Goal: Information Seeking & Learning: Understand process/instructions

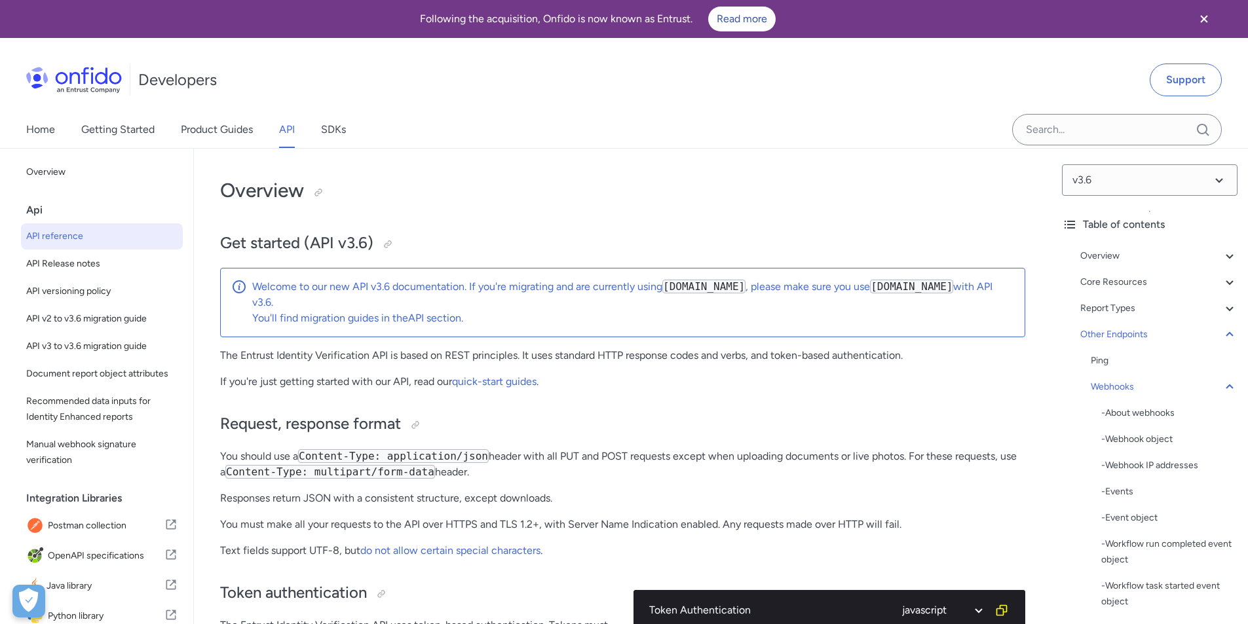
select select "javascript"
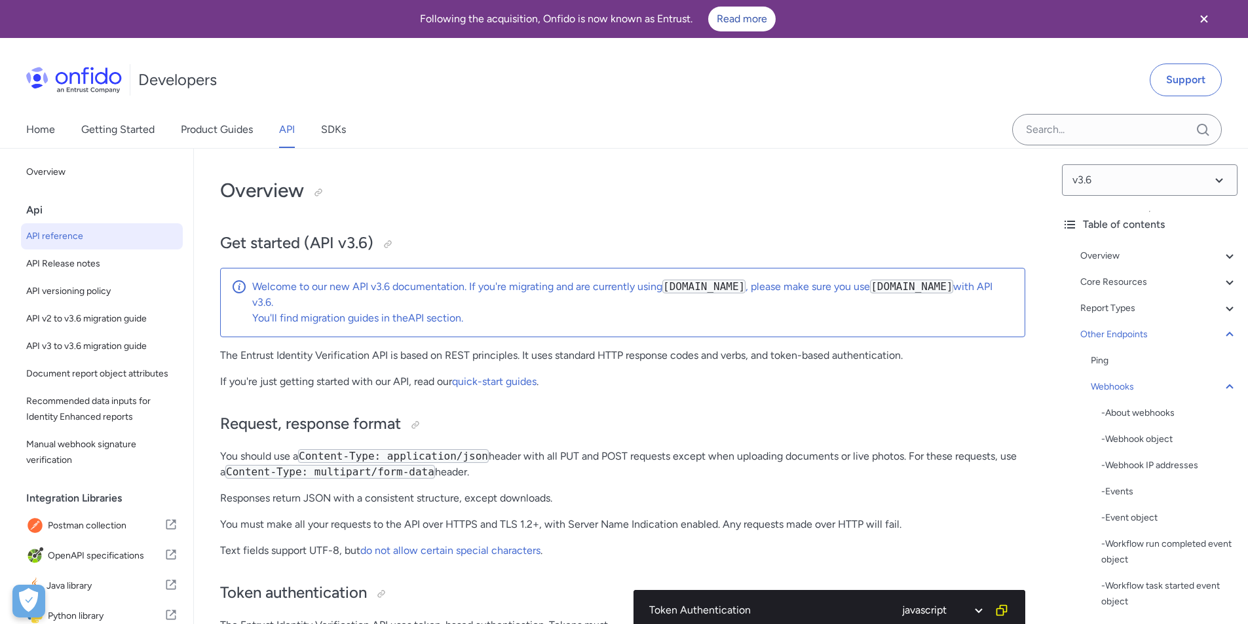
select select "javascript"
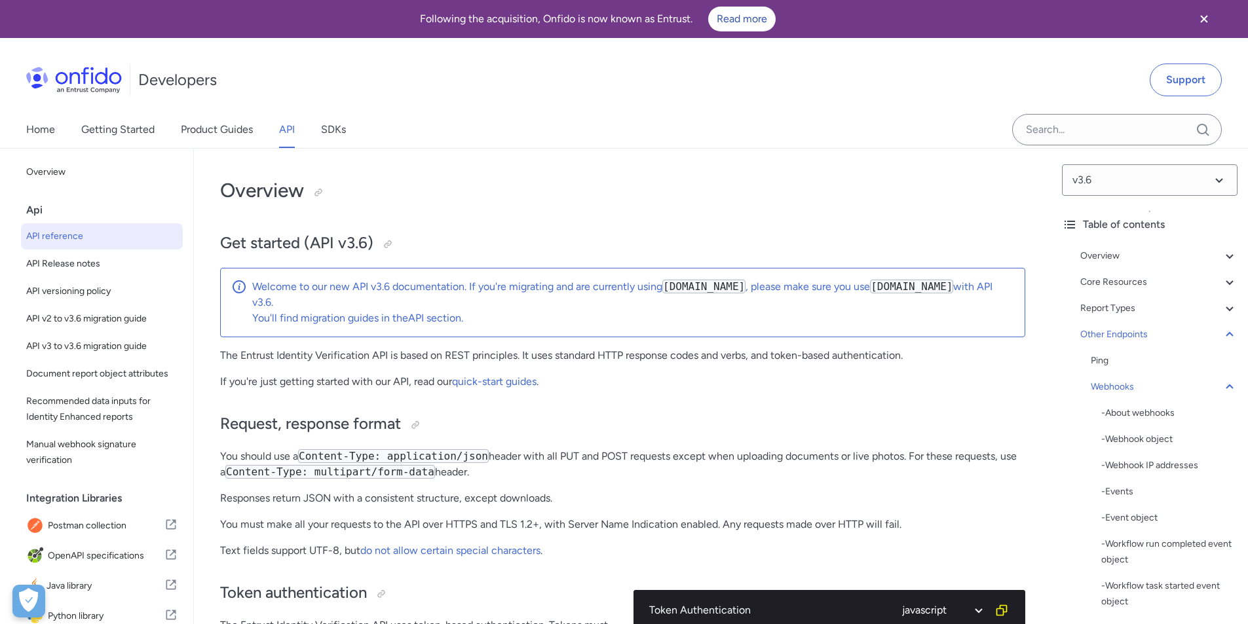
select select "javascript"
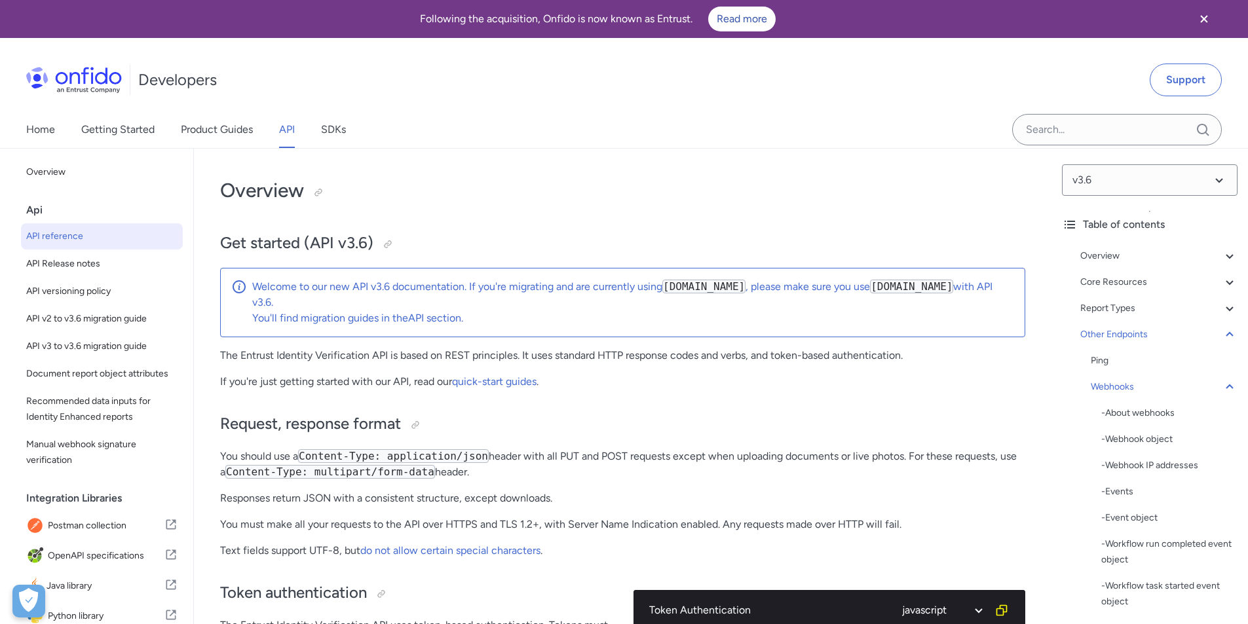
select select "javascript"
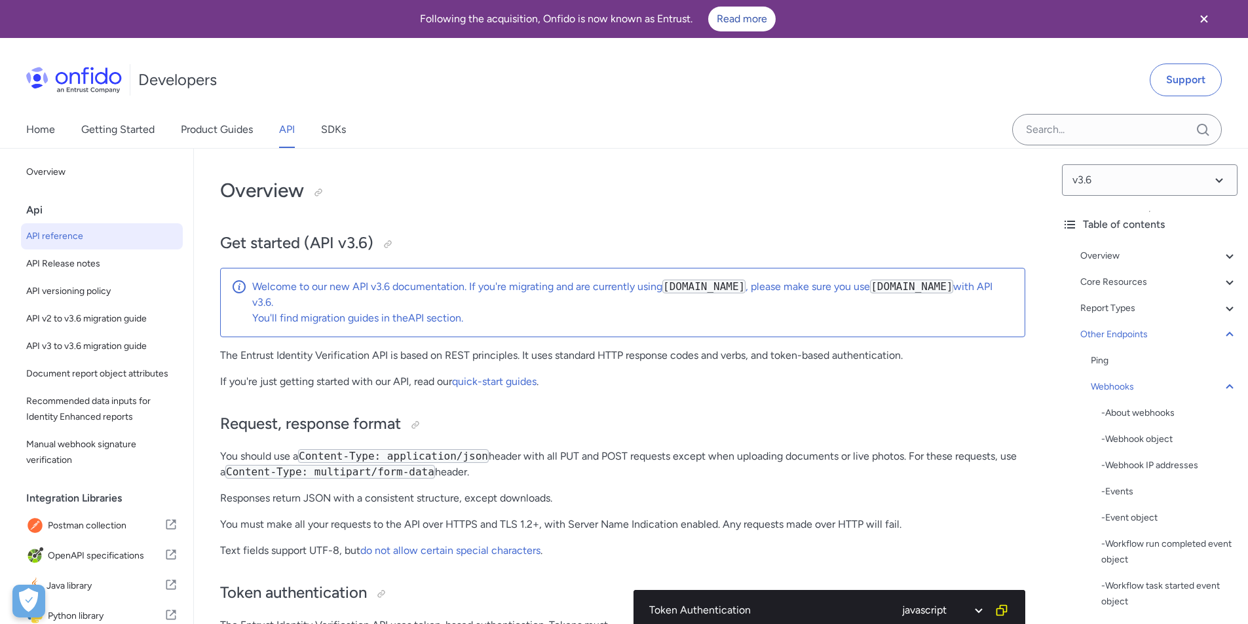
select select "javascript"
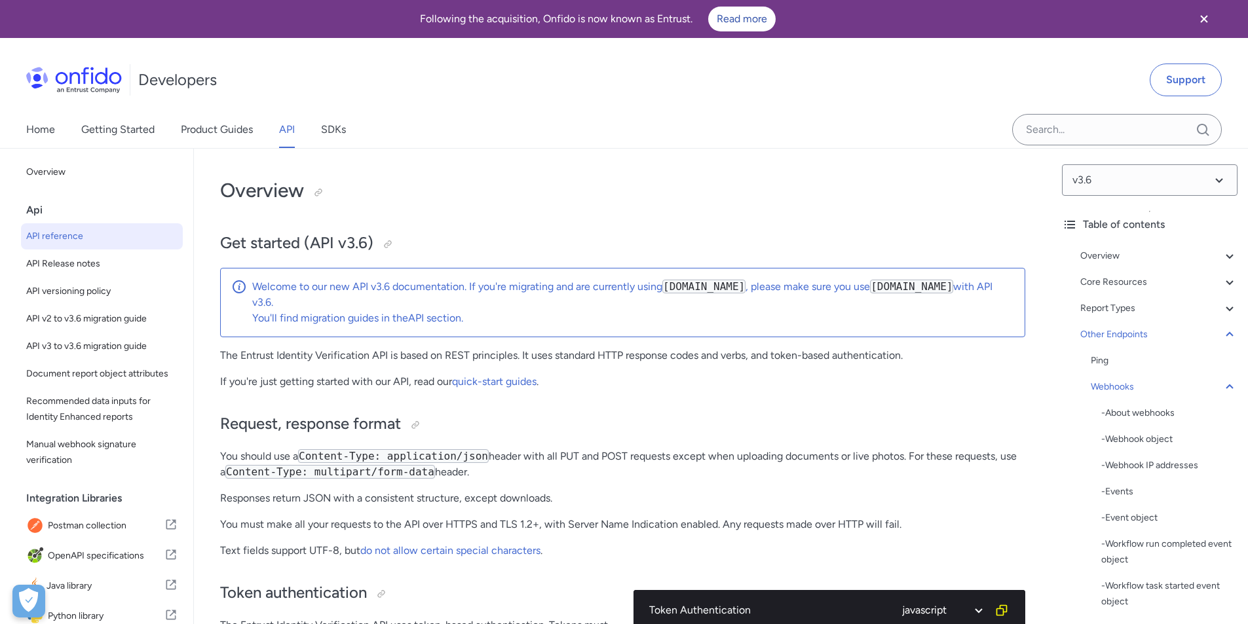
select select "javascript"
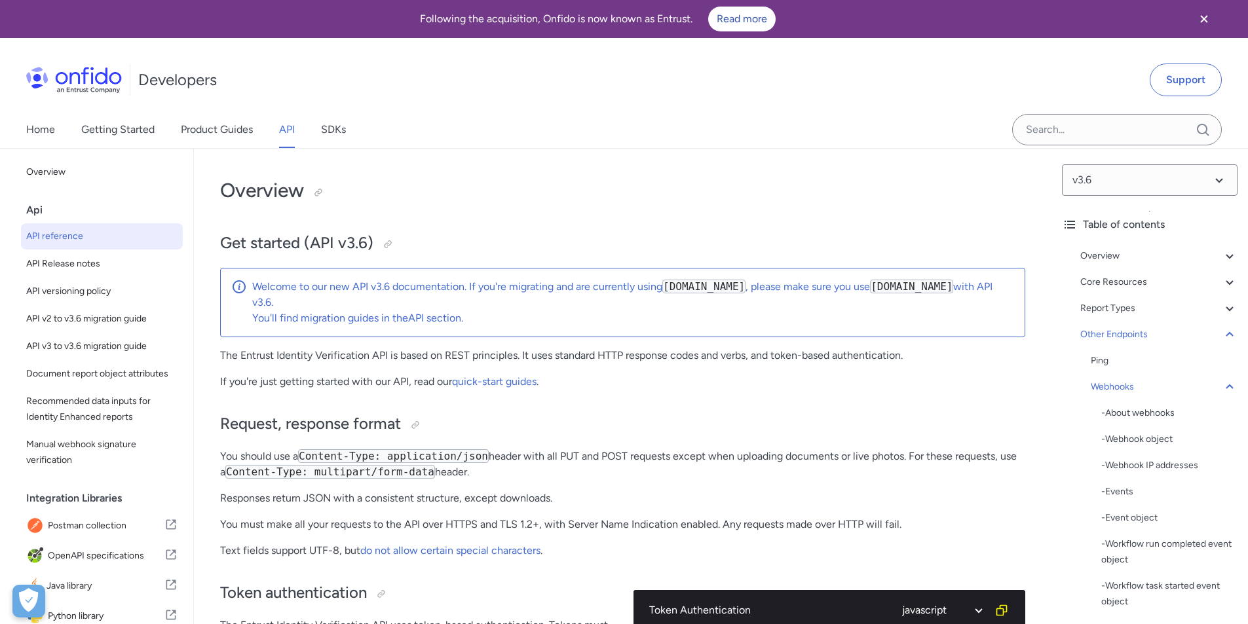
select select "javascript"
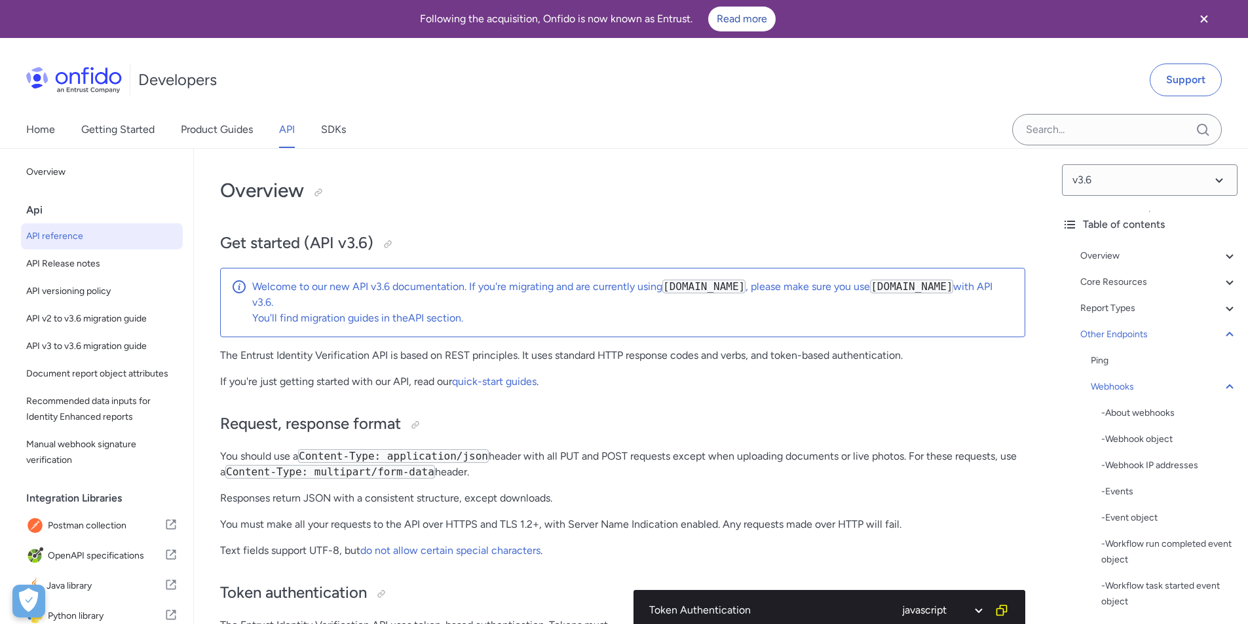
select select "javascript"
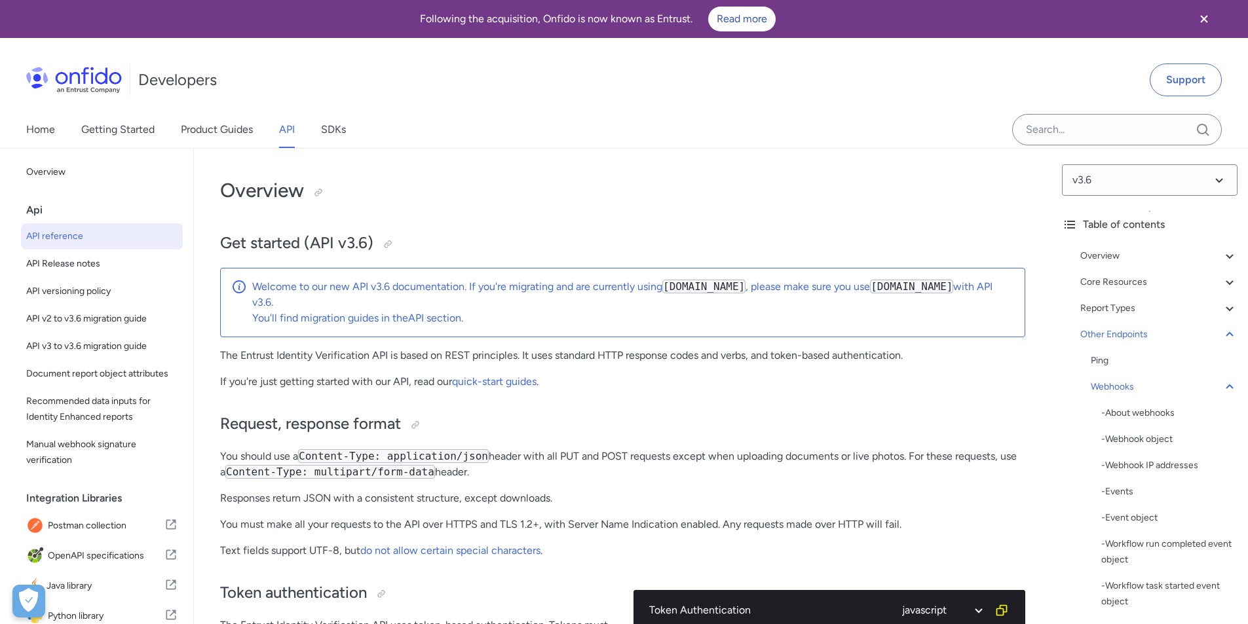
select select "javascript"
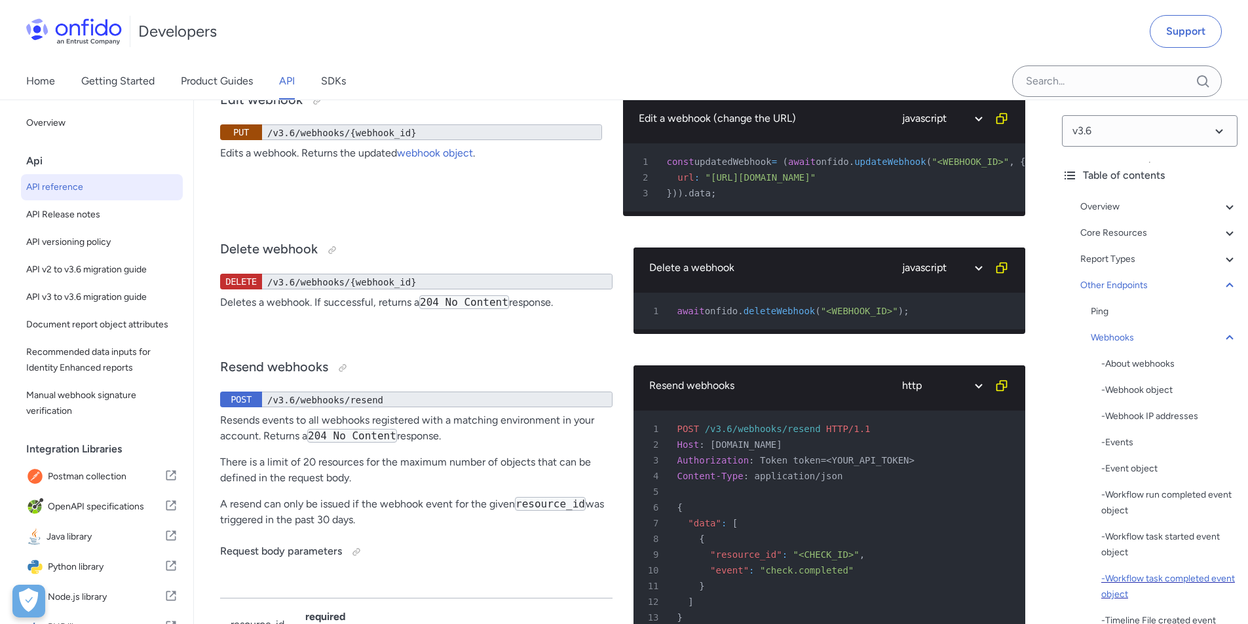
click at [1130, 571] on div "- Workflow task completed event object" at bounding box center [1169, 586] width 136 height 31
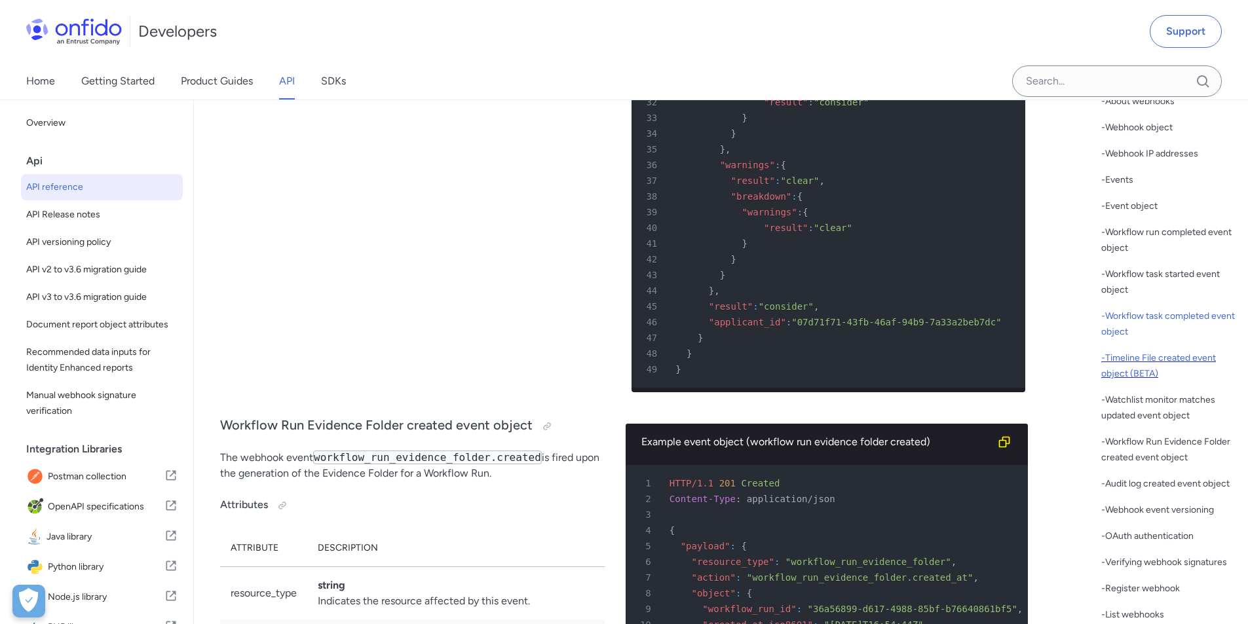
scroll to position [254, 0]
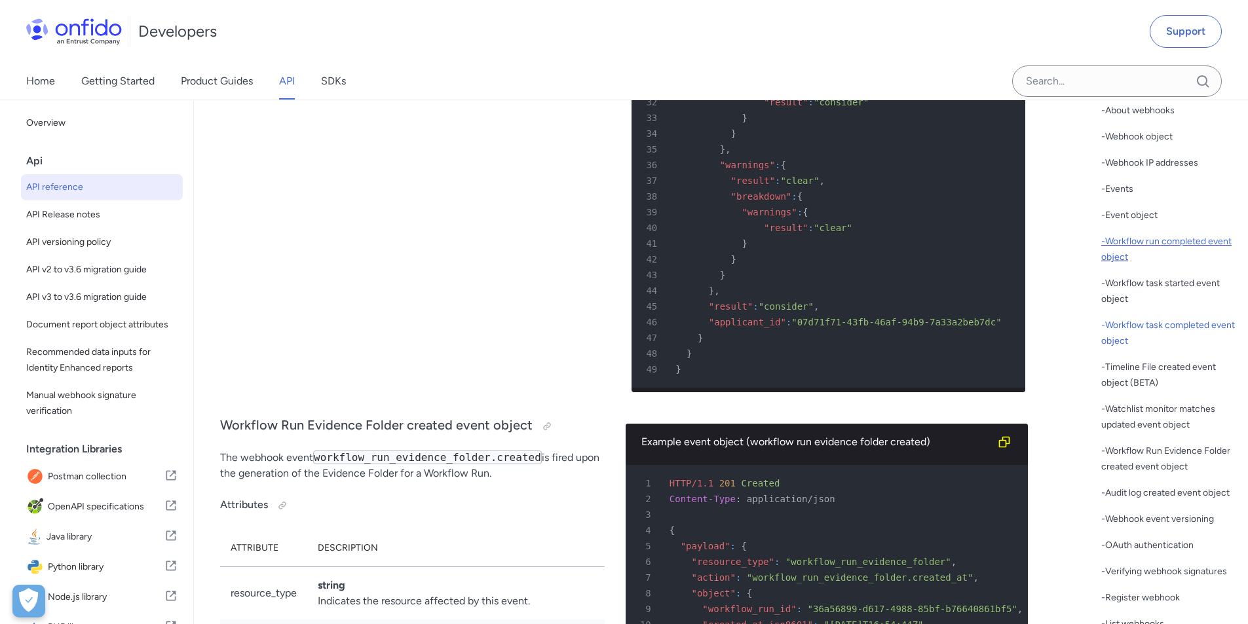
click at [1144, 243] on div "- Workflow run completed event object" at bounding box center [1169, 249] width 136 height 31
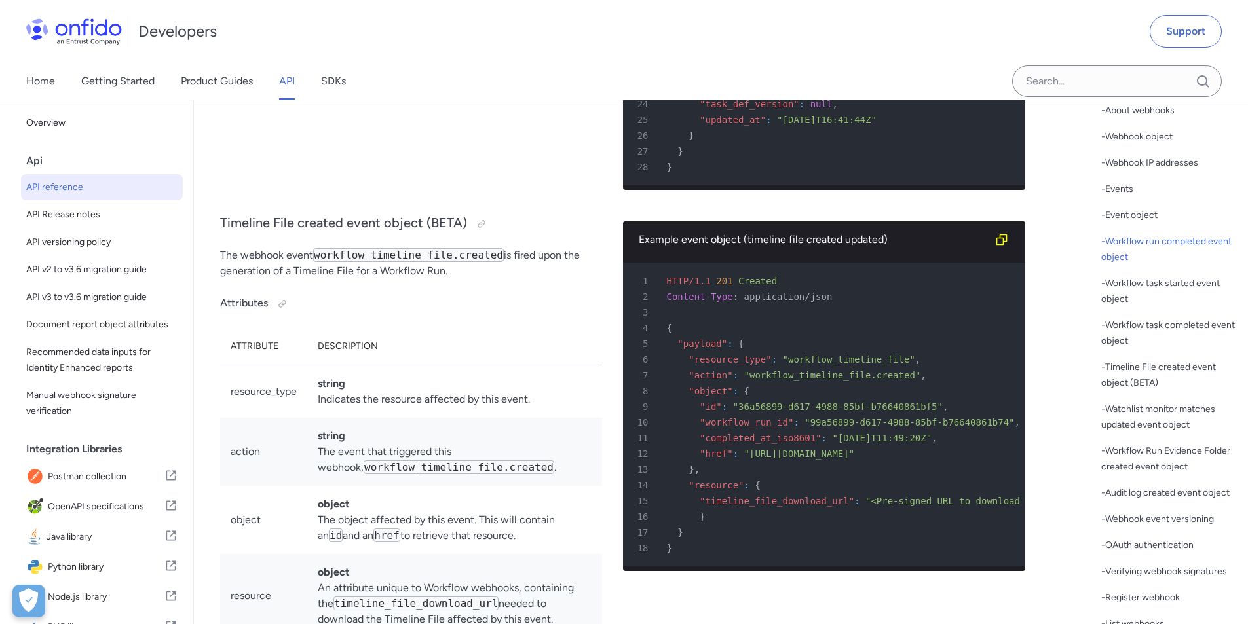
scroll to position [103046, 0]
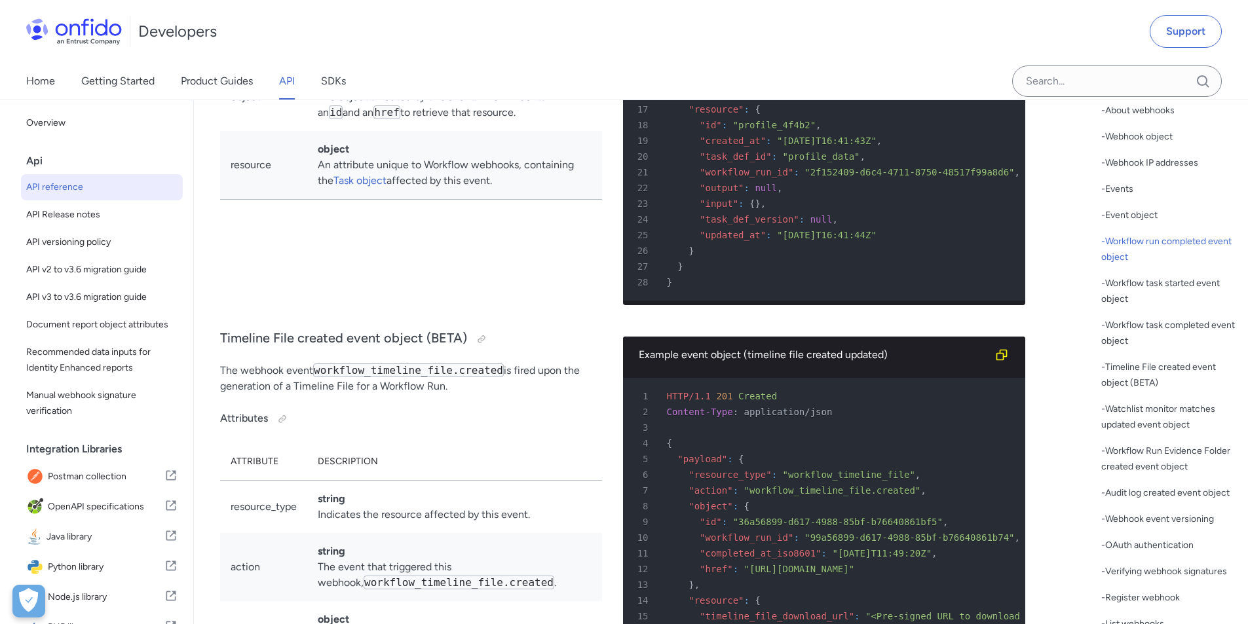
copy span "workflow_run"
drag, startPoint x: 850, startPoint y: 288, endPoint x: 683, endPoint y: 285, distance: 167.1
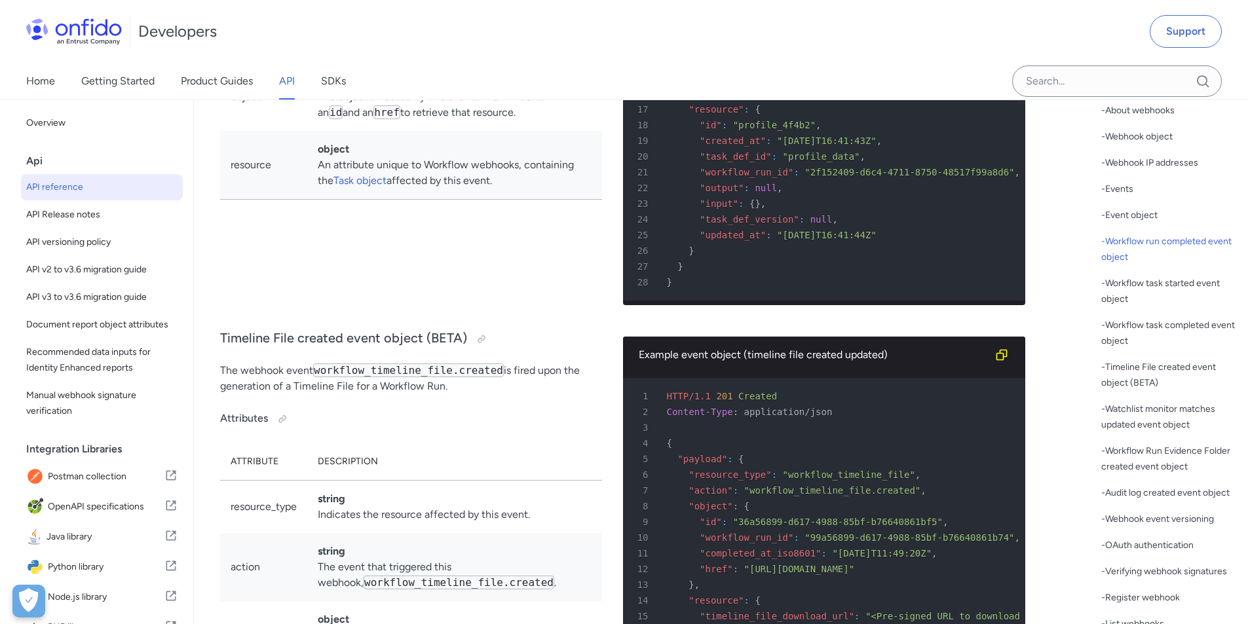
copy div ""resource_type" : "workflow_run" ,"
drag, startPoint x: 843, startPoint y: 283, endPoint x: 772, endPoint y: 286, distance: 70.2
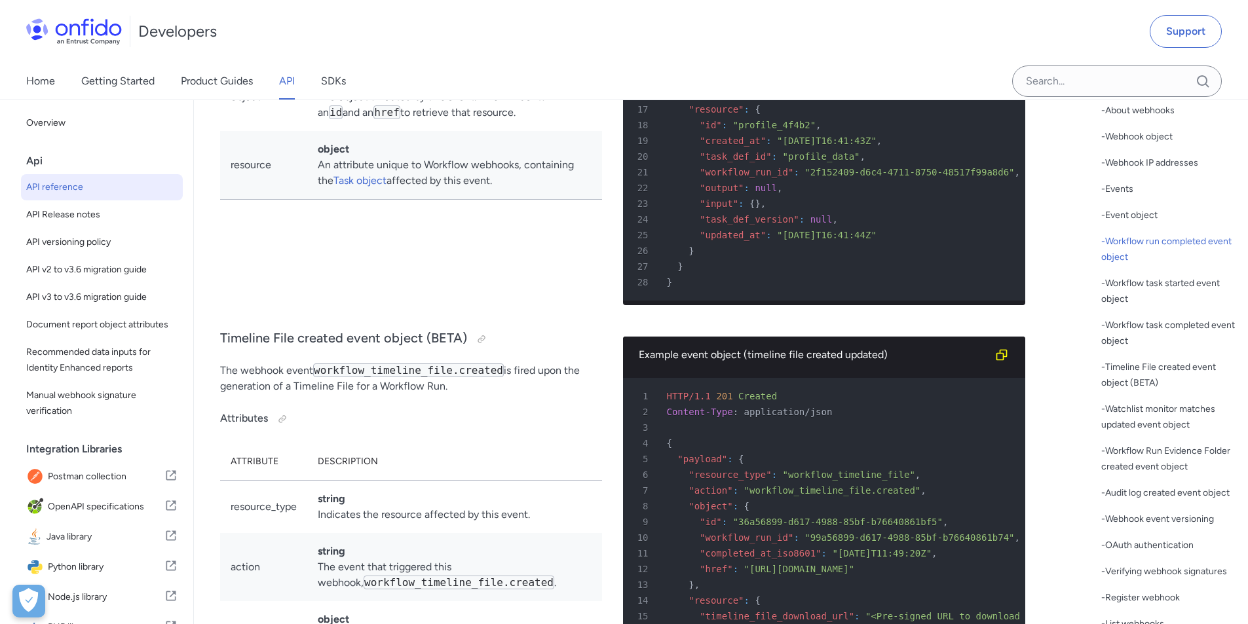
copy span ""workflow_run""
drag, startPoint x: 854, startPoint y: 301, endPoint x: 741, endPoint y: 306, distance: 112.8
copy span "workflow_run.completed"
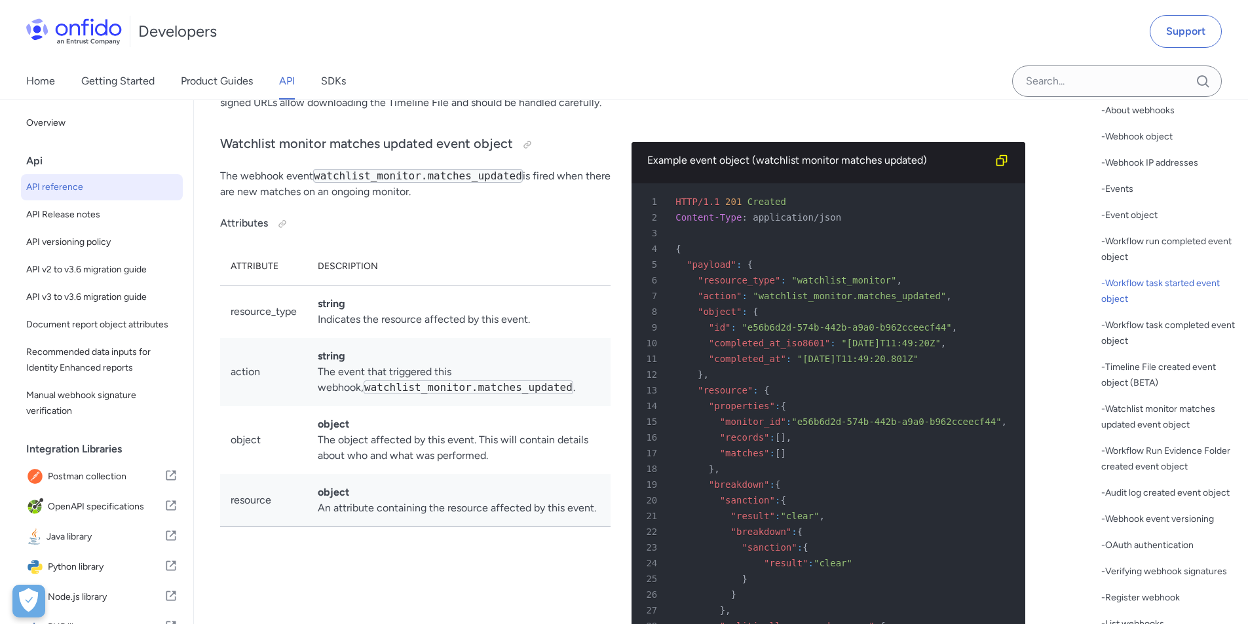
scroll to position [103701, 0]
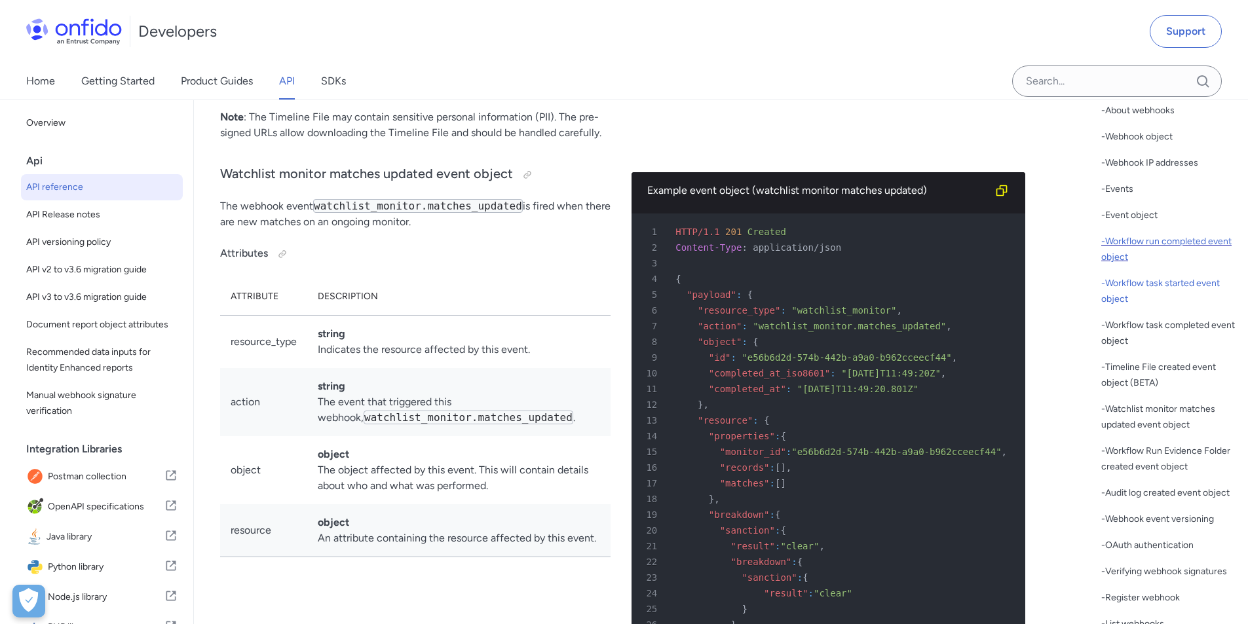
click at [1150, 241] on div "- Workflow run completed event object" at bounding box center [1169, 249] width 136 height 31
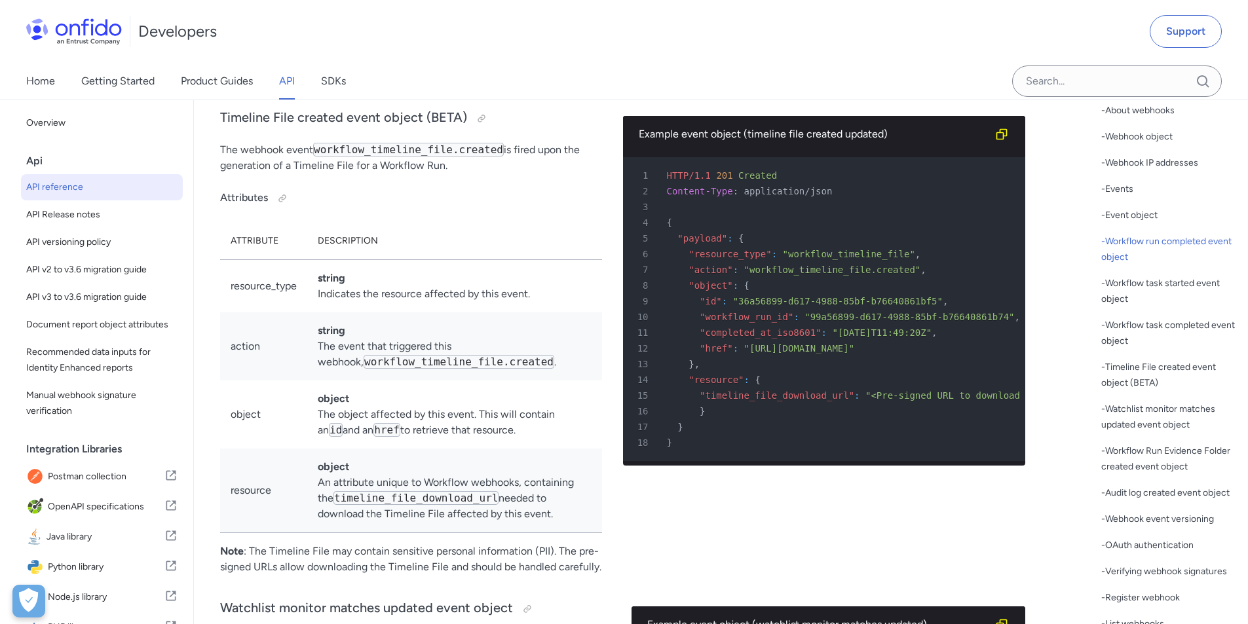
scroll to position [103112, 0]
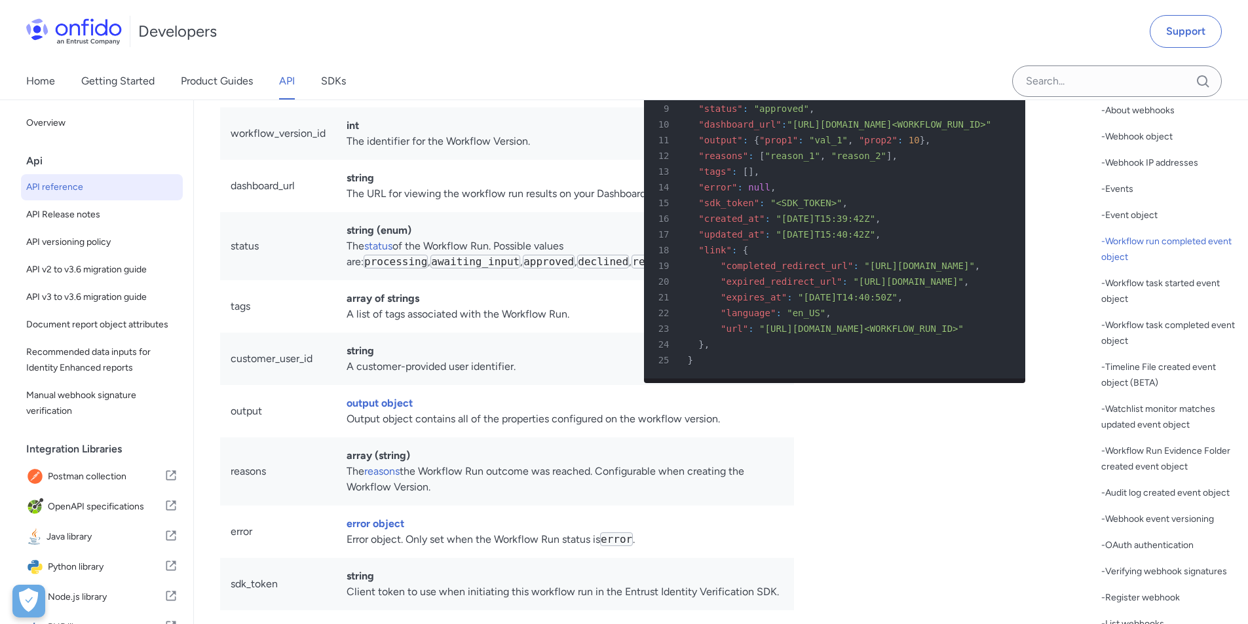
scroll to position [319, 0]
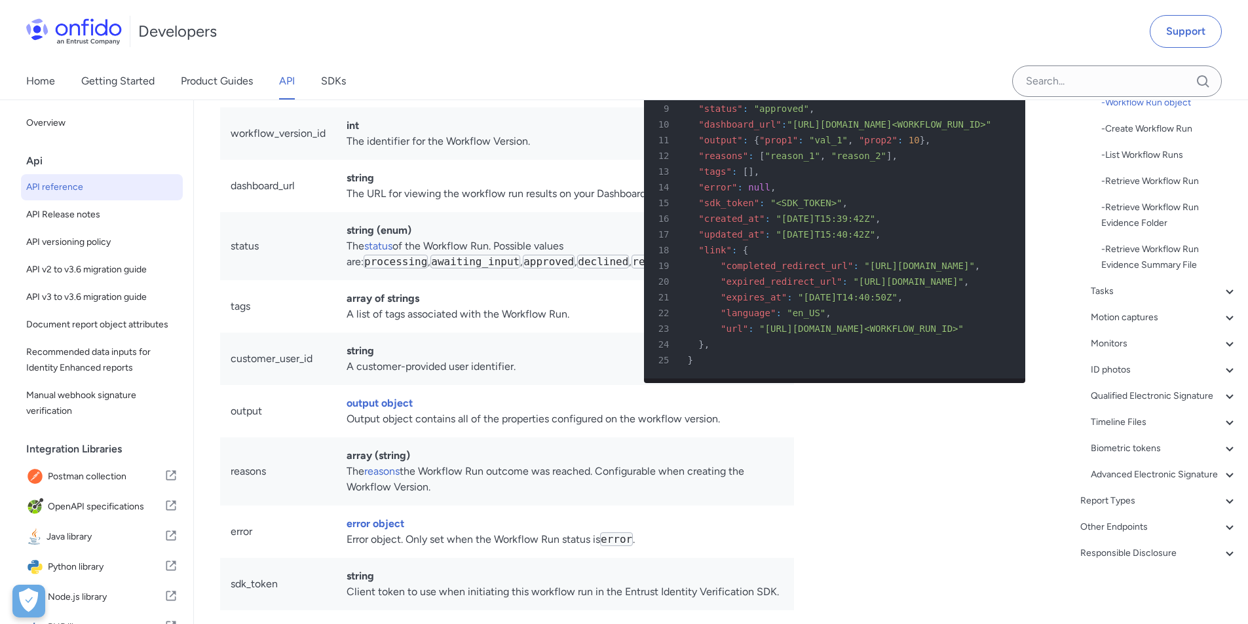
click at [248, 280] on td "status" at bounding box center [278, 246] width 116 height 68
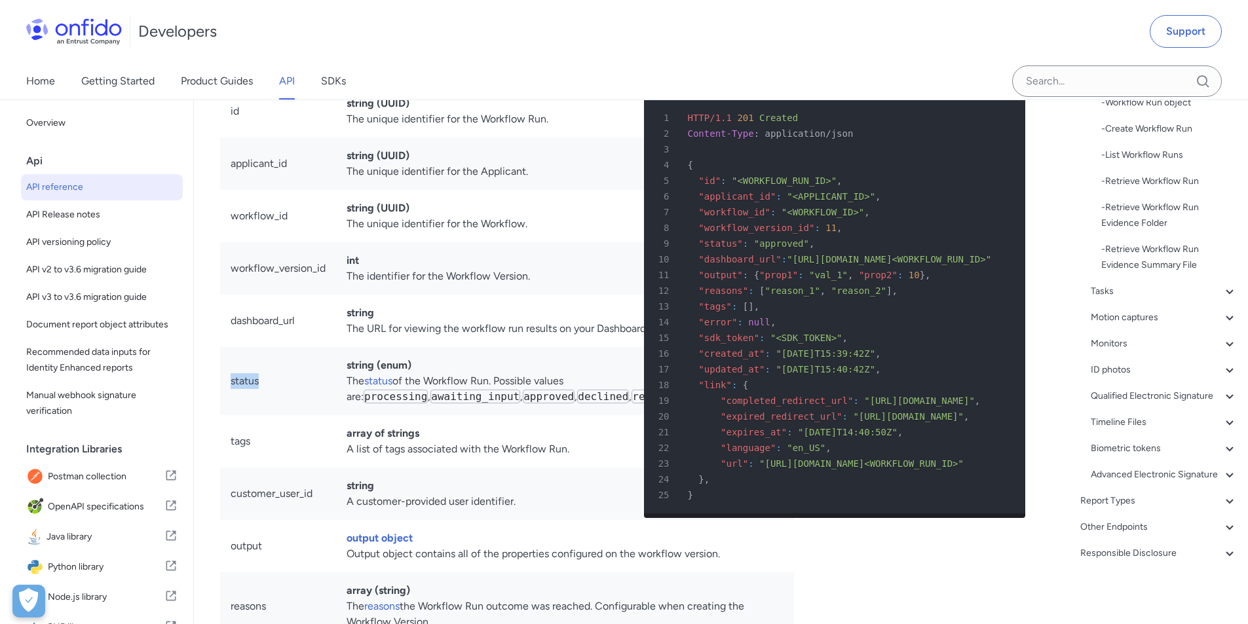
scroll to position [28687, 0]
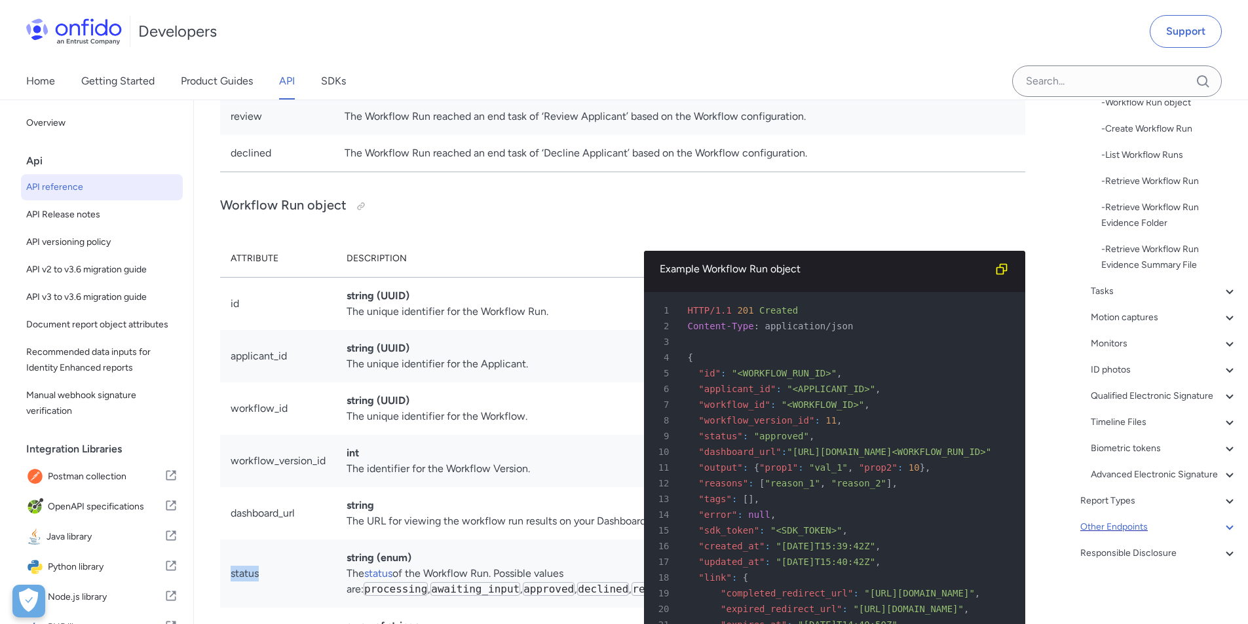
click at [1222, 527] on icon at bounding box center [1230, 528] width 16 height 16
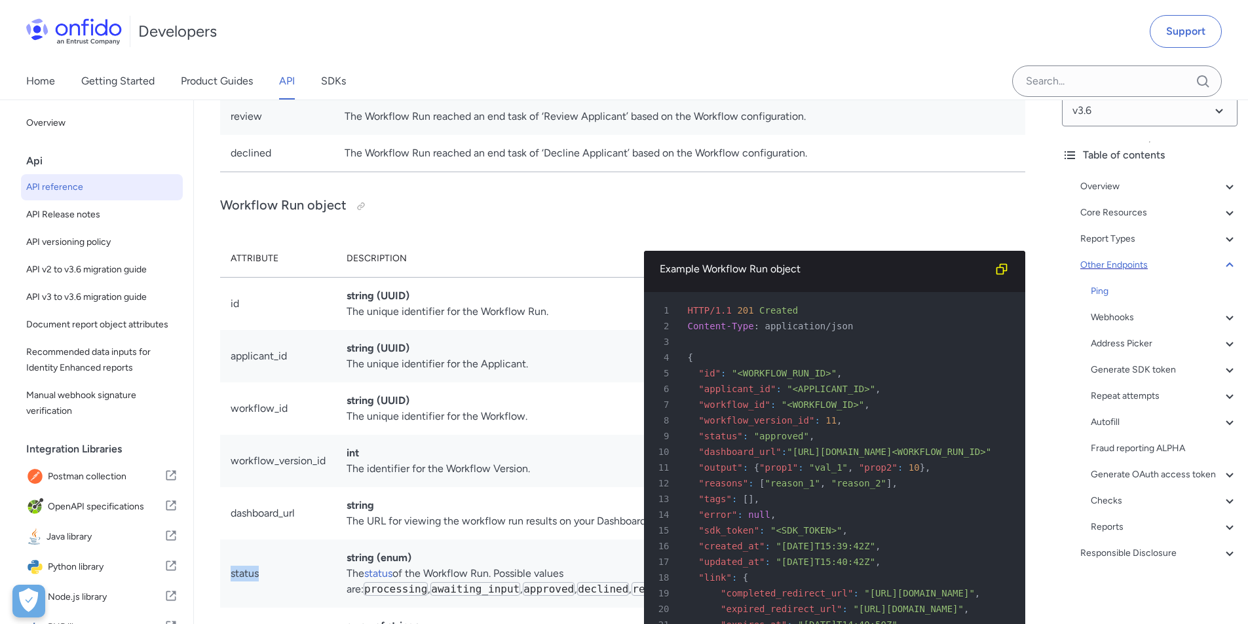
scroll to position [36, 0]
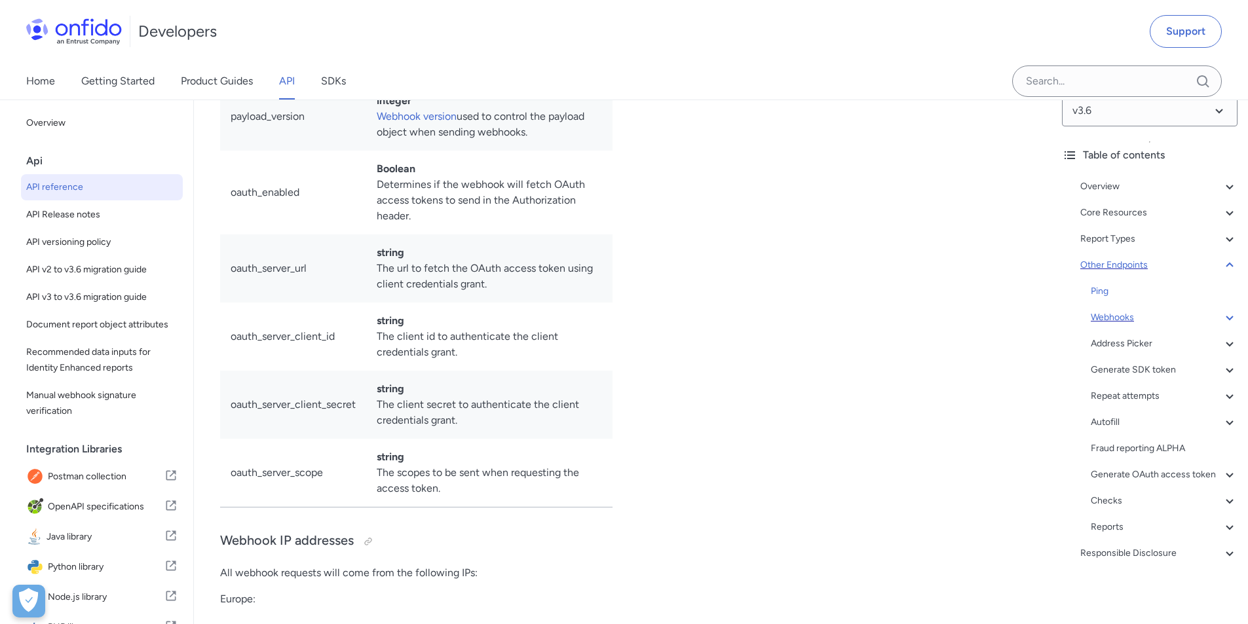
click at [1132, 310] on div "Webhooks" at bounding box center [1164, 318] width 147 height 16
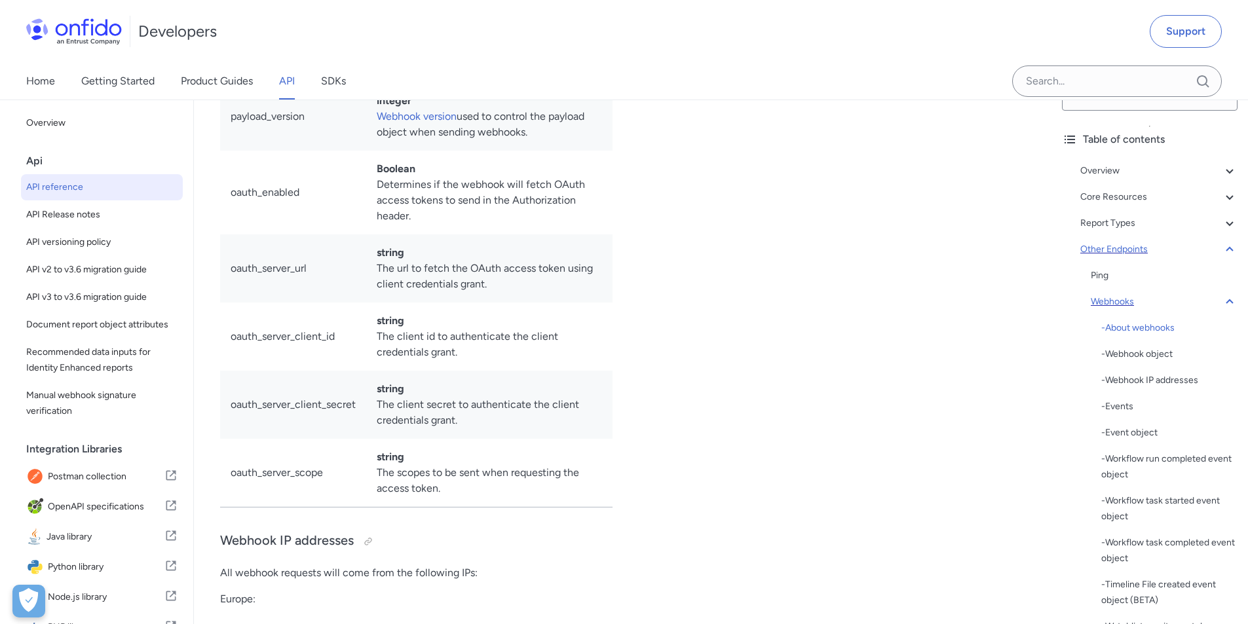
scroll to position [99365, 0]
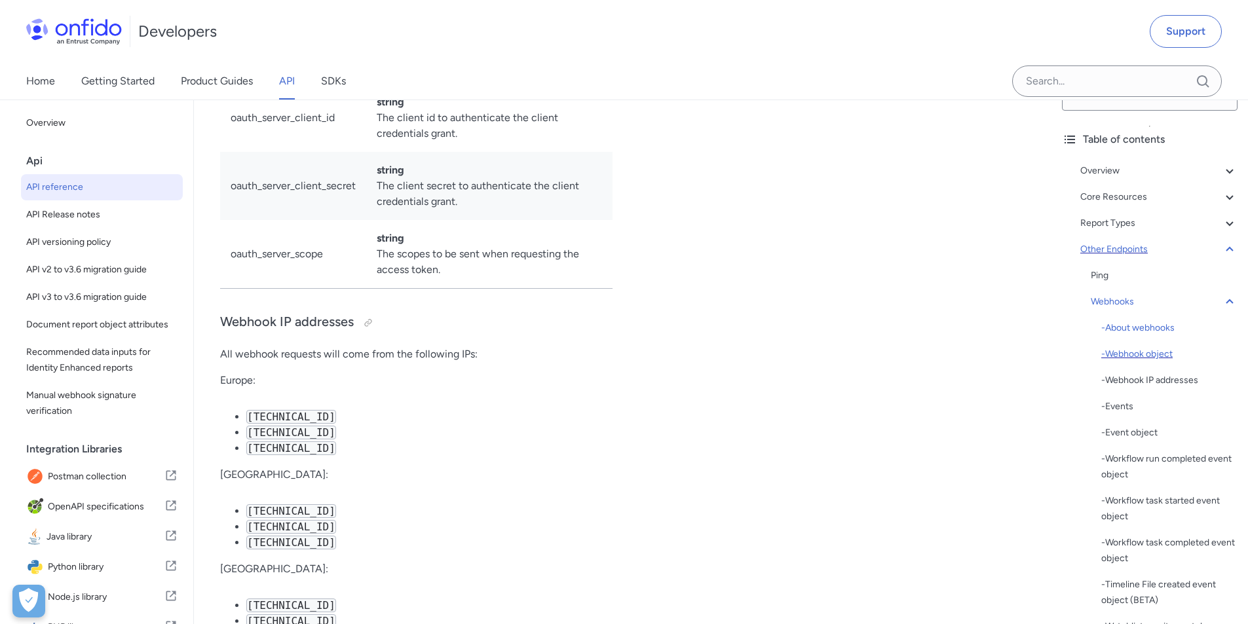
click at [1157, 353] on div "- Webhook object" at bounding box center [1169, 355] width 136 height 16
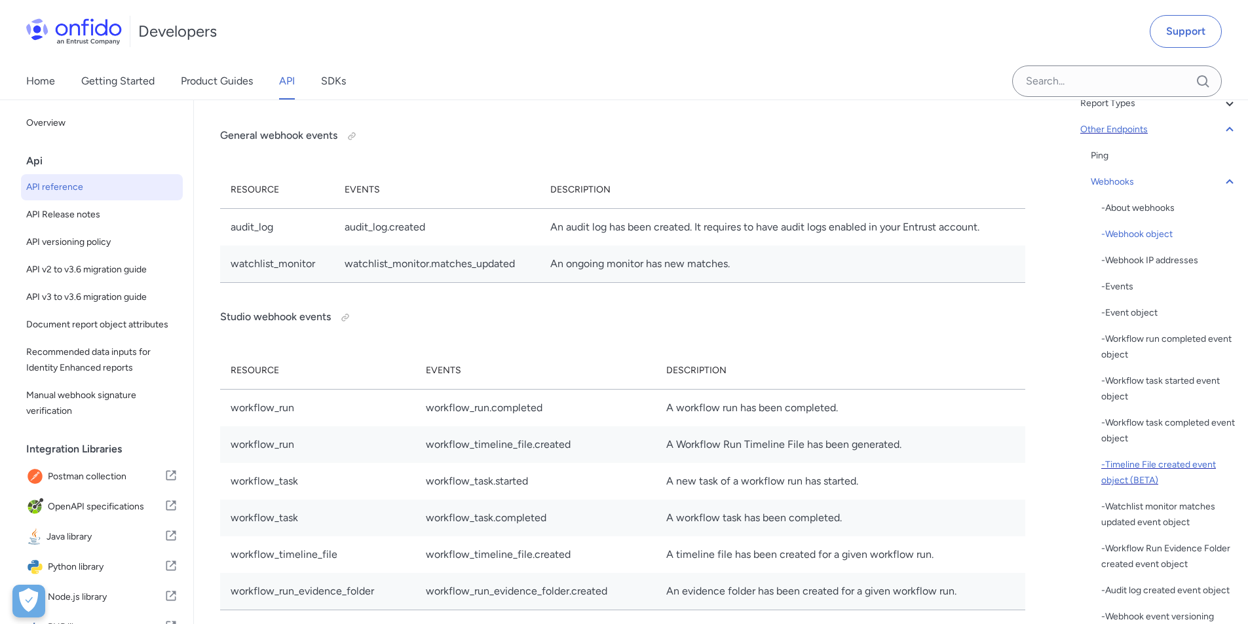
scroll to position [167, 0]
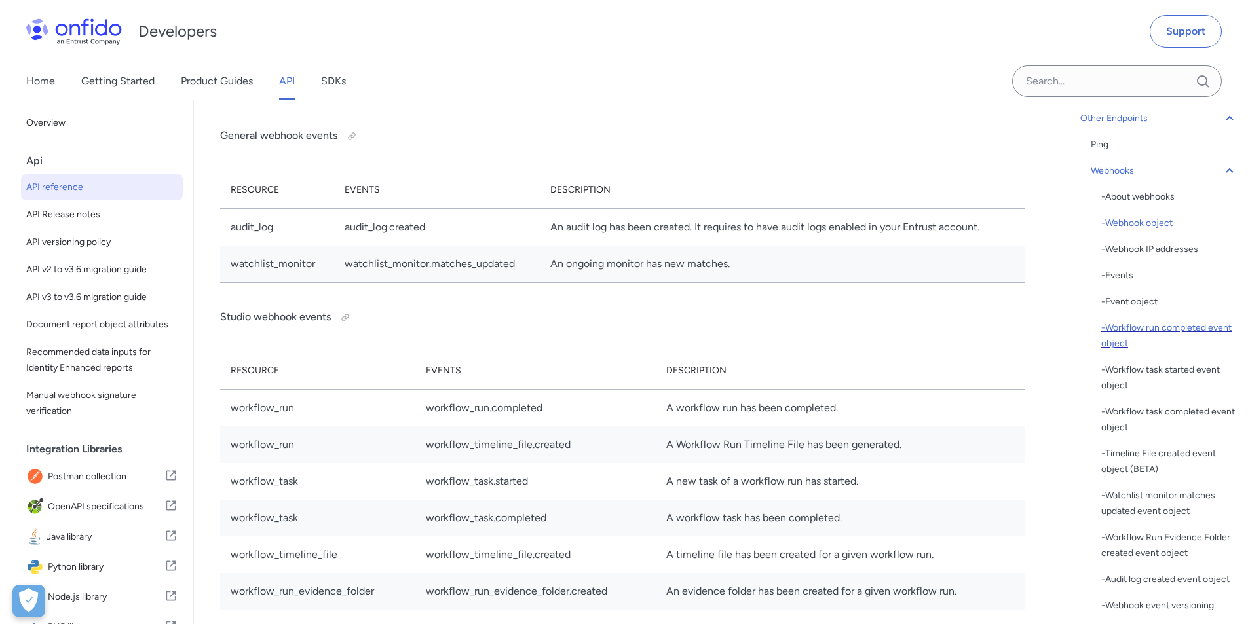
click at [1177, 330] on div "- Workflow run completed event object" at bounding box center [1169, 335] width 136 height 31
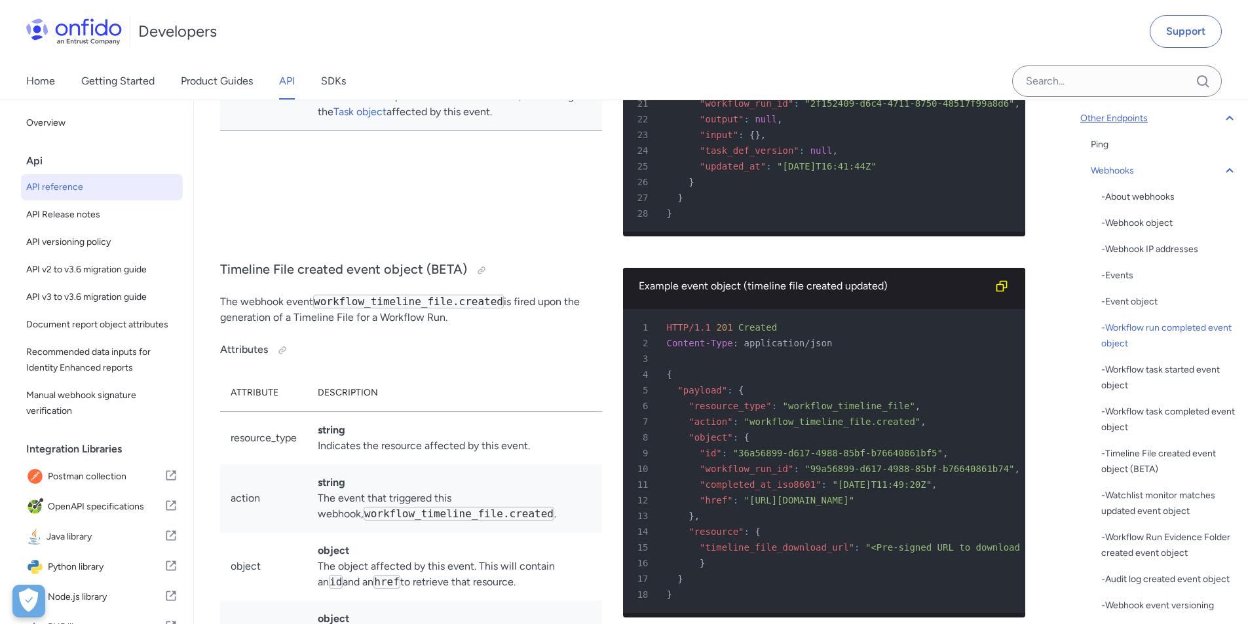
scroll to position [103177, 0]
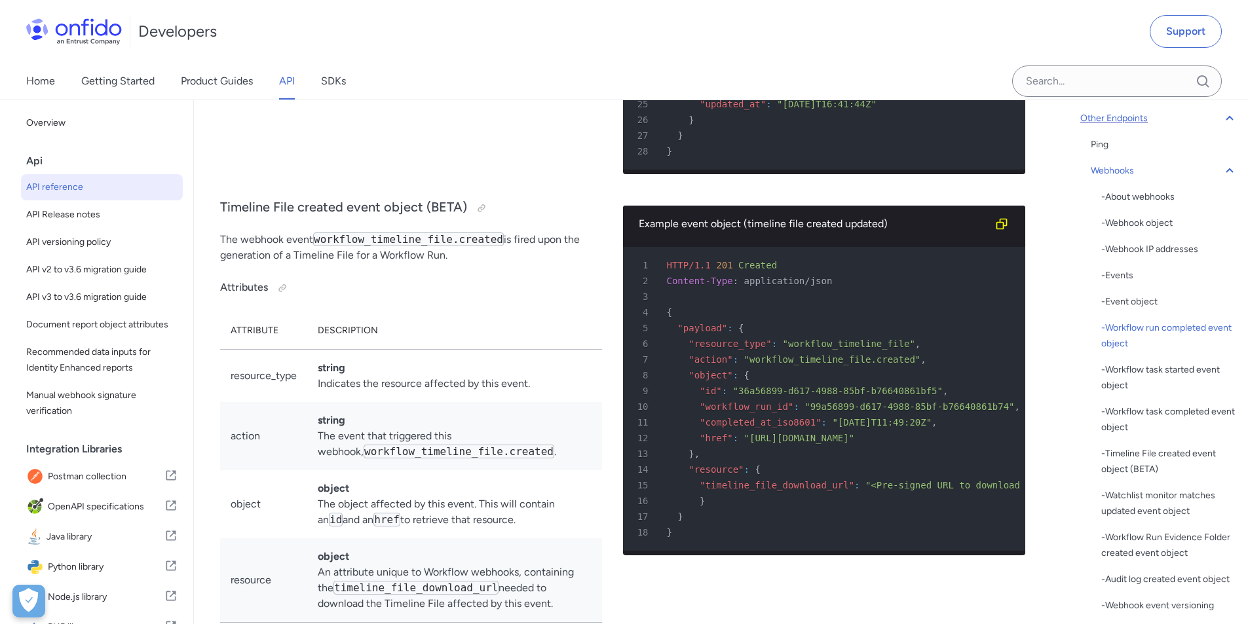
copy span "applicant_id"
click at [1145, 417] on div "- Workflow task completed event object" at bounding box center [1169, 419] width 136 height 31
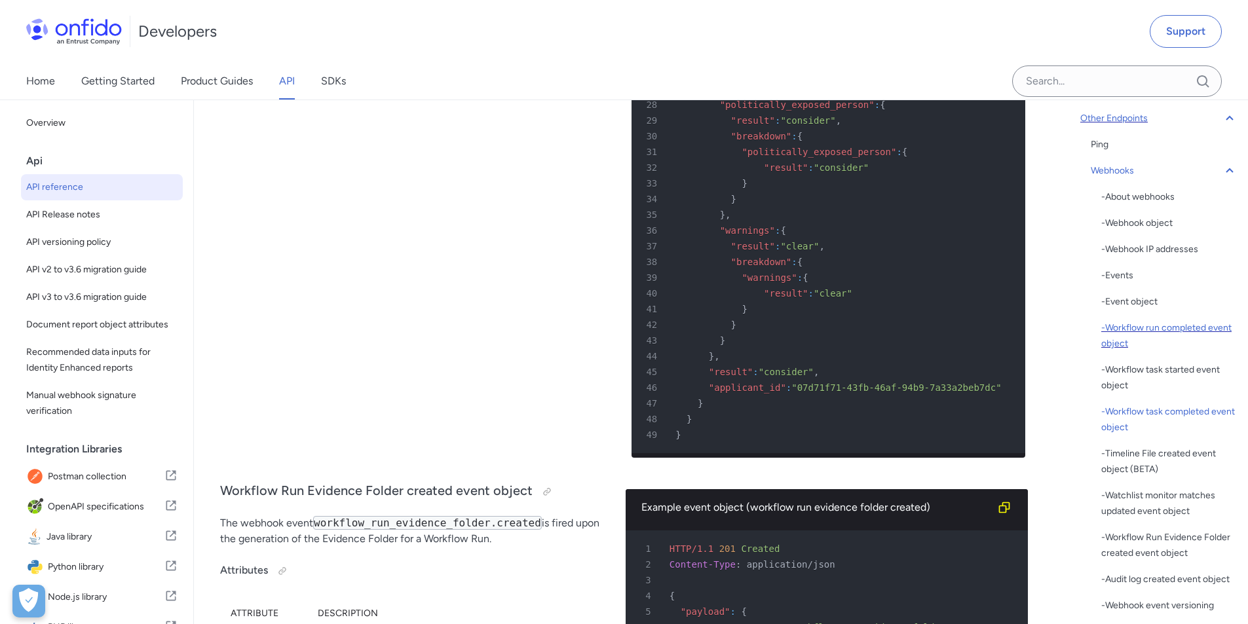
click at [1143, 338] on div "- Workflow run completed event object" at bounding box center [1169, 335] width 136 height 31
